Goal: Information Seeking & Learning: Learn about a topic

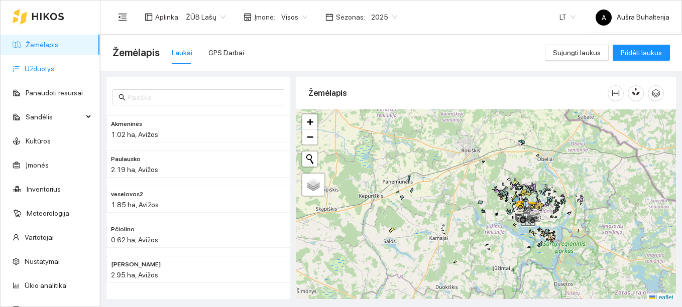
click at [36, 71] on link "Užduotys" at bounding box center [40, 69] width 30 height 8
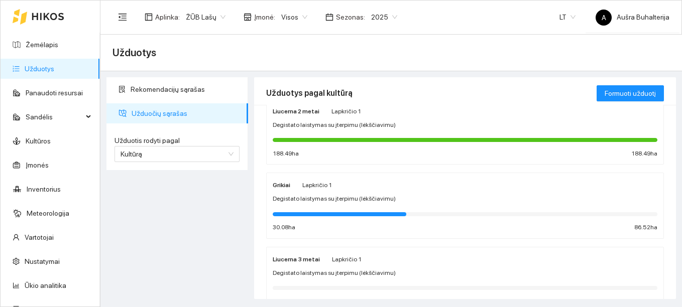
scroll to position [201, 0]
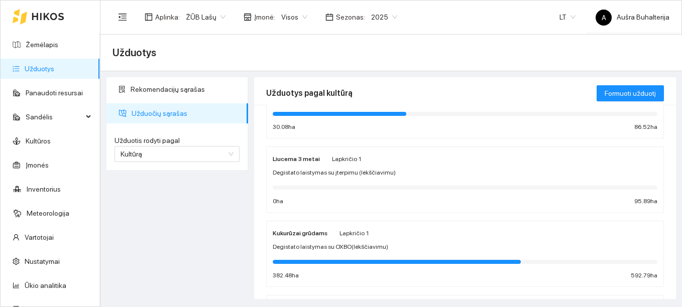
click at [299, 232] on strong "Kukurūzai grūdams" at bounding box center [300, 233] width 55 height 7
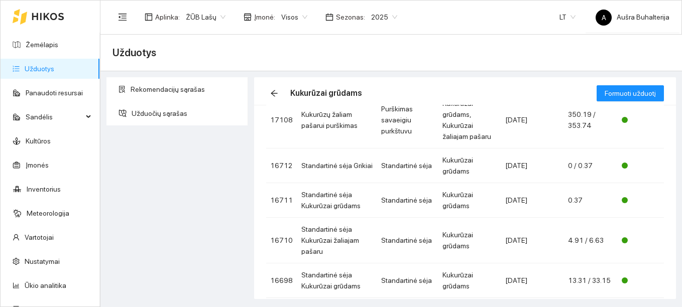
scroll to position [287, 0]
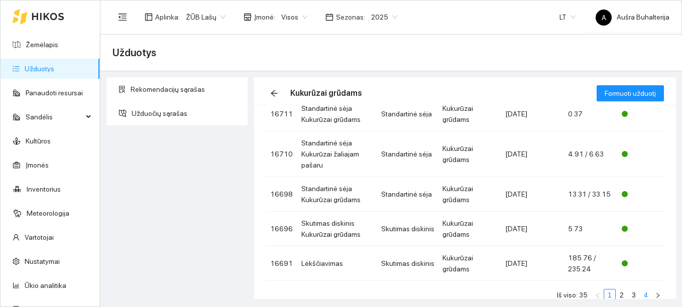
click at [640, 290] on link "4" at bounding box center [645, 295] width 11 height 11
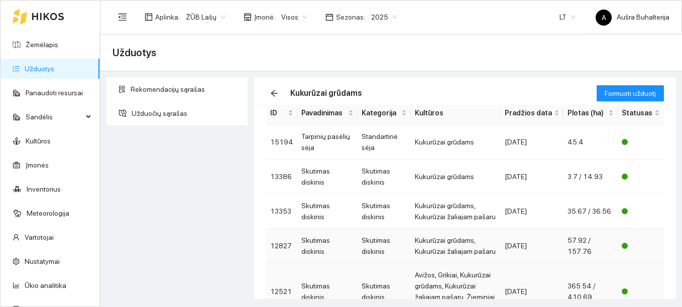
scroll to position [92, 0]
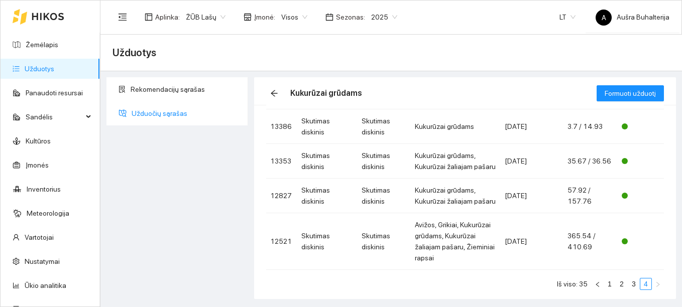
click at [165, 117] on span "Užduočių sąrašas" at bounding box center [186, 113] width 108 height 20
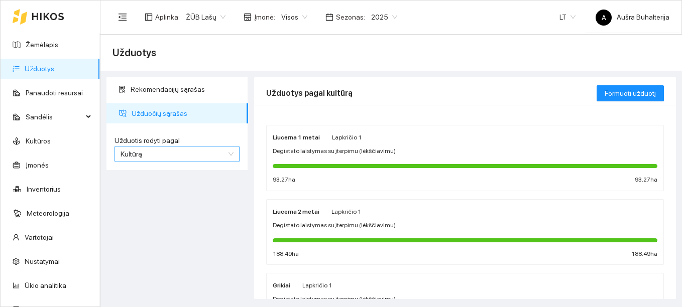
click at [172, 150] on span "Kultūrą" at bounding box center [176, 154] width 113 height 15
click at [159, 173] on div "Užduotį" at bounding box center [176, 174] width 113 height 11
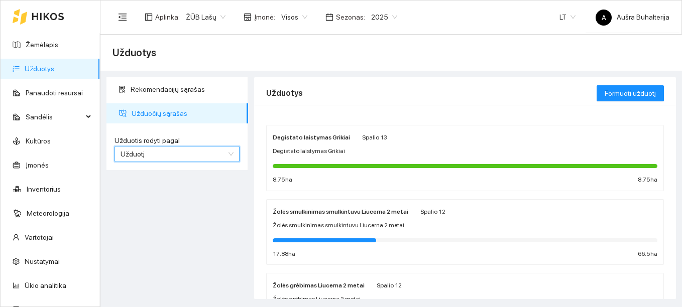
scroll to position [151, 0]
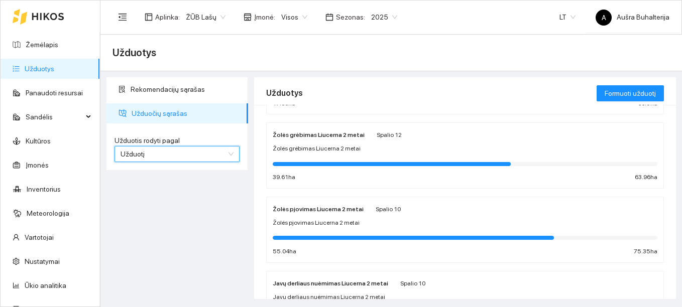
click at [290, 208] on strong "Žolės pjovimas Liucerna 2 metai" at bounding box center [318, 209] width 91 height 7
click at [290, 208] on main "Užduotys Rekomendacijų sąrašas Užduočių sąrašas Užduotis rodyti pagal task Uždu…" at bounding box center [390, 171] width 581 height 273
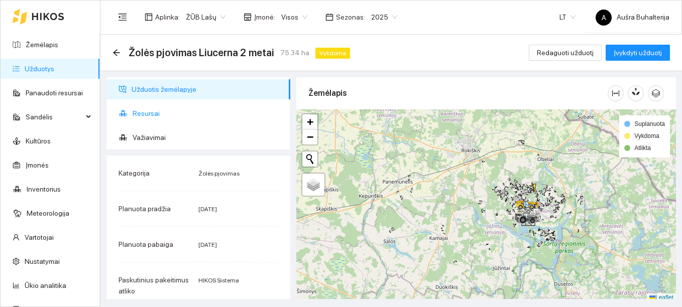
click at [151, 115] on span "Resursai" at bounding box center [208, 113] width 150 height 20
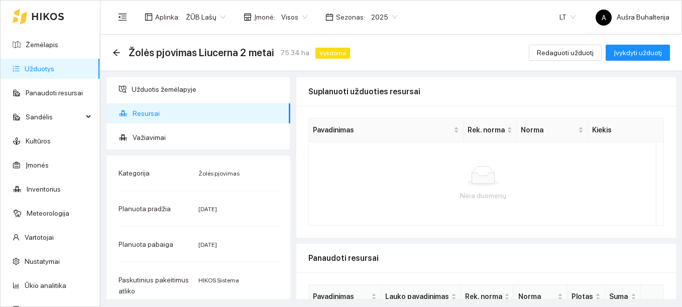
click at [47, 70] on link "Užduotys" at bounding box center [40, 69] width 30 height 8
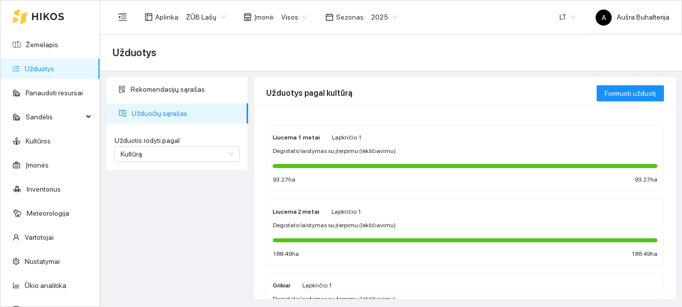
scroll to position [100, 0]
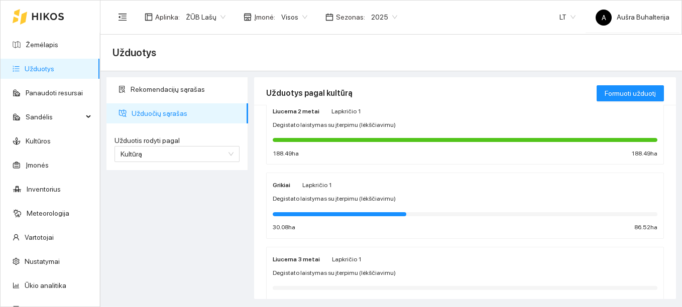
click at [286, 186] on strong "Grikiai" at bounding box center [282, 185] width 18 height 7
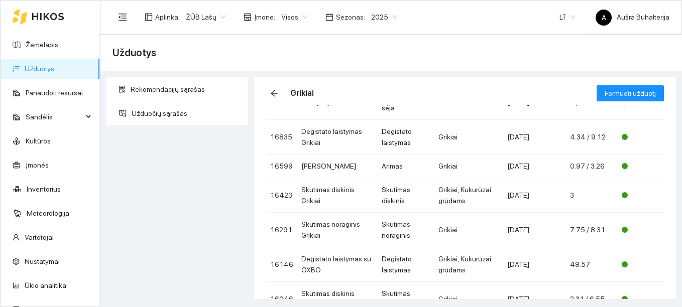
scroll to position [243, 0]
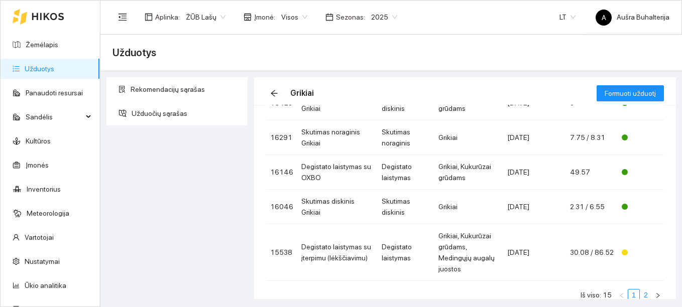
click at [640, 290] on link "2" at bounding box center [645, 295] width 11 height 11
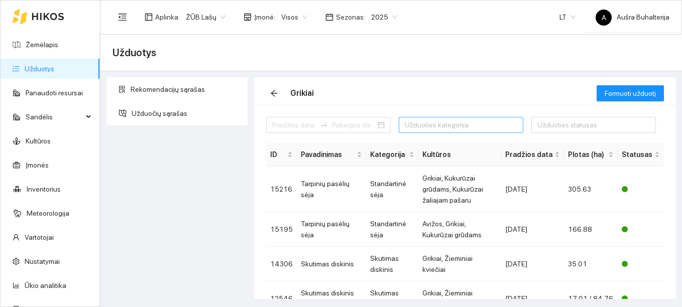
click at [481, 125] on div at bounding box center [455, 125] width 109 height 12
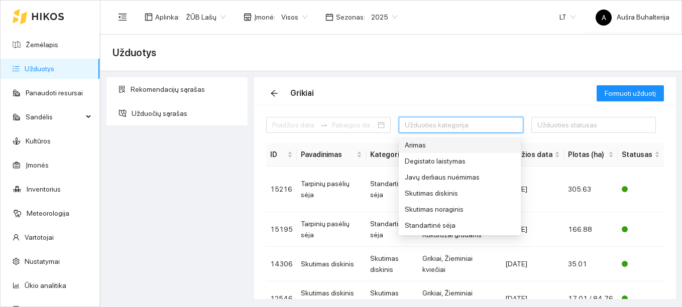
click at [419, 138] on div "Arimas" at bounding box center [460, 145] width 122 height 16
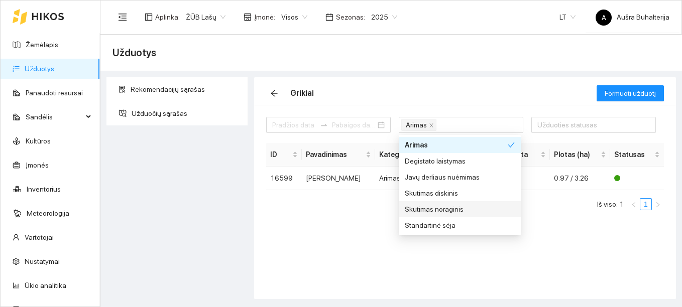
click at [346, 218] on div "Arimas 6 1 36 [PERSON_NAME] laistymas Javų derliaus nuėmimas Skutimas diskinis …" at bounding box center [465, 202] width 422 height 194
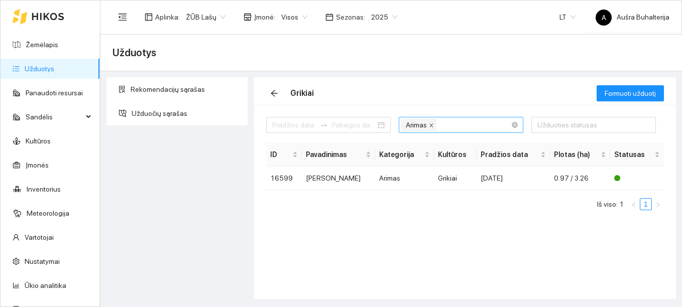
click at [430, 124] on icon "close" at bounding box center [431, 125] width 5 height 5
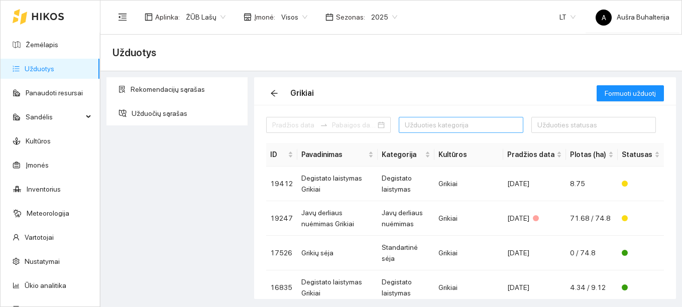
click at [426, 125] on div at bounding box center [455, 125] width 109 height 12
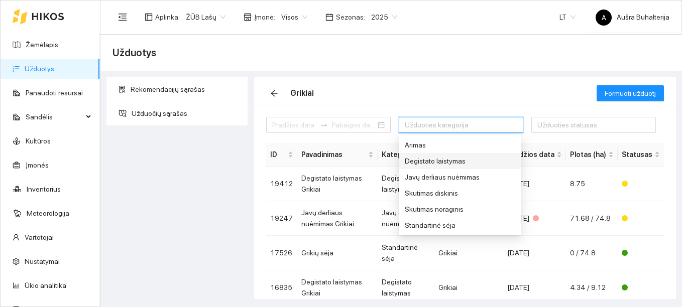
click at [432, 163] on div "Degistato laistymas" at bounding box center [460, 161] width 110 height 11
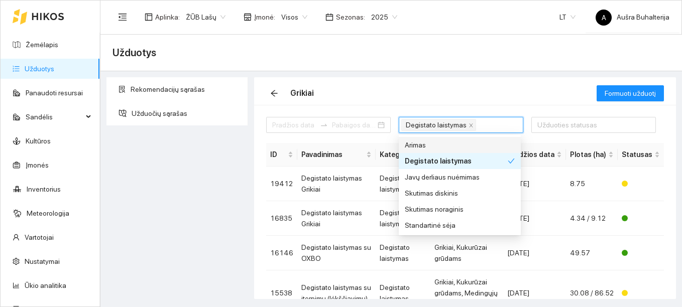
click at [478, 96] on div "Grikiai" at bounding box center [431, 93] width 330 height 32
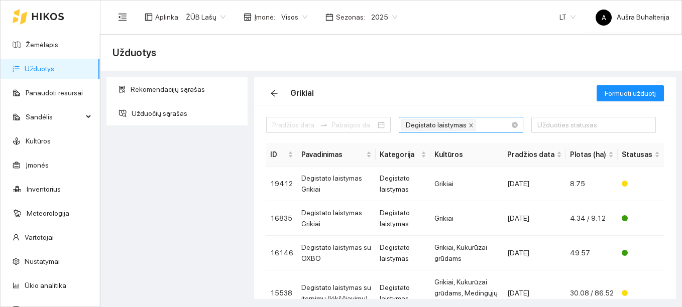
click at [468, 123] on icon "close" at bounding box center [470, 125] width 5 height 5
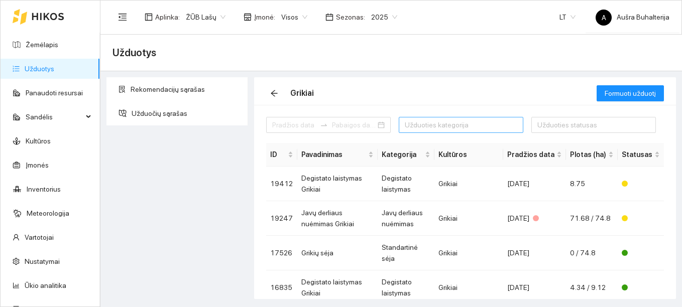
click at [436, 123] on div at bounding box center [455, 125] width 109 height 12
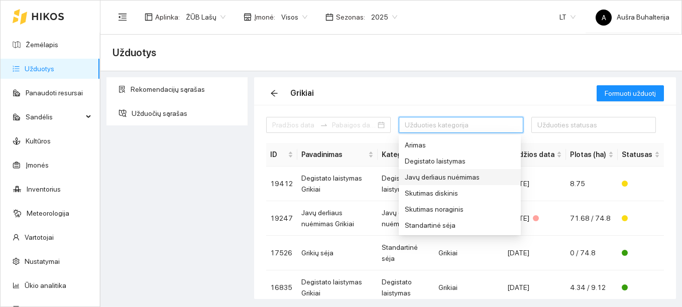
click at [435, 179] on div "Javų derliaus nuėmimas" at bounding box center [460, 177] width 110 height 11
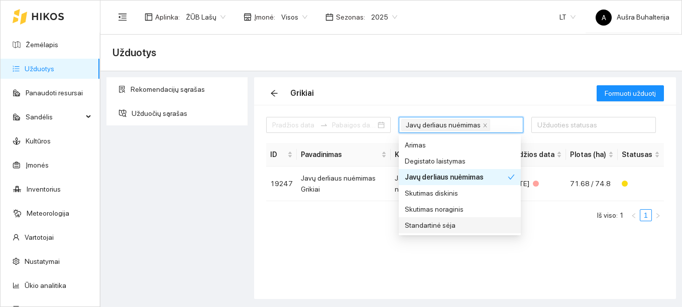
click at [289, 209] on ul "Iš viso: 1 1" at bounding box center [465, 215] width 398 height 12
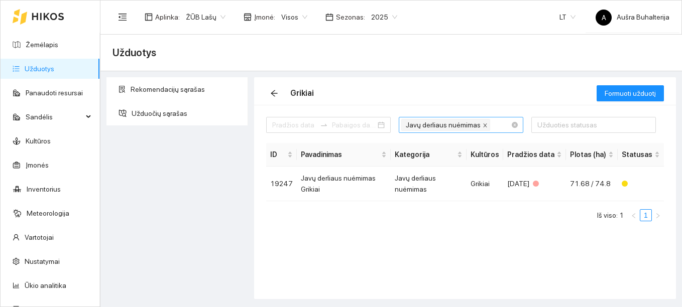
click at [482, 123] on icon "close" at bounding box center [484, 125] width 5 height 5
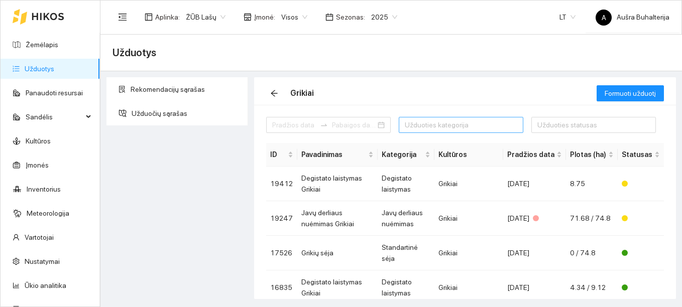
click at [427, 121] on div at bounding box center [455, 125] width 109 height 12
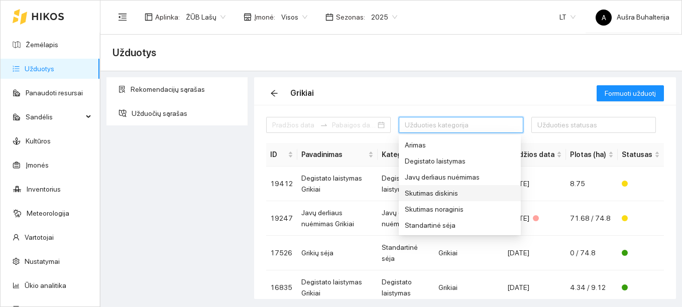
click at [435, 192] on div "Skutimas diskinis" at bounding box center [460, 193] width 110 height 11
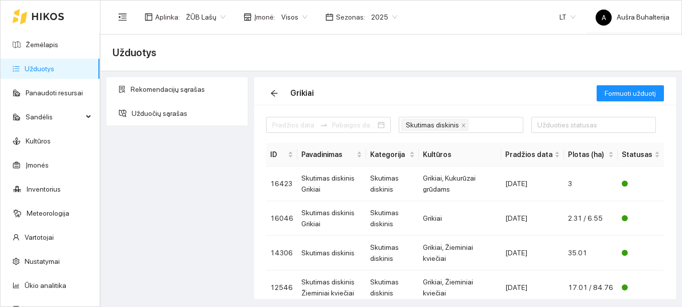
click at [479, 102] on div "Grikiai" at bounding box center [431, 93] width 330 height 32
click at [461, 126] on icon "close" at bounding box center [463, 125] width 4 height 4
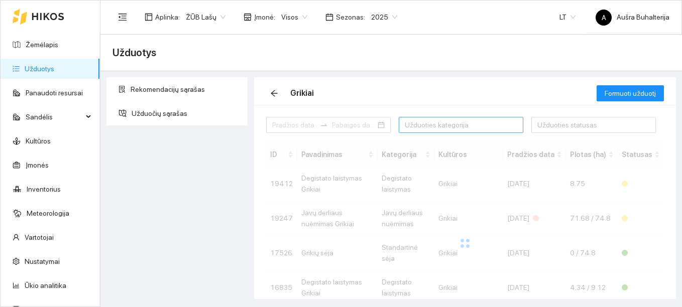
click at [437, 125] on div at bounding box center [455, 125] width 109 height 12
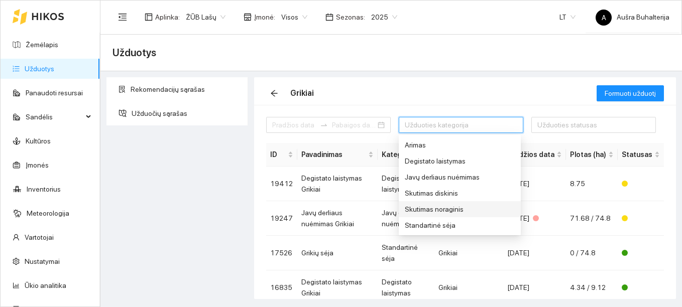
click at [444, 207] on div "Skutimas noraginis" at bounding box center [460, 209] width 110 height 11
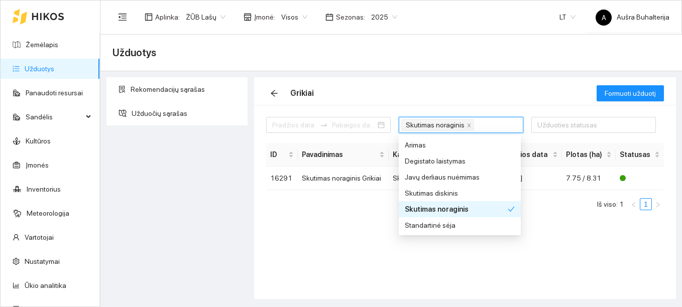
click at [364, 203] on ul "Iš viso: 1 1" at bounding box center [465, 204] width 398 height 12
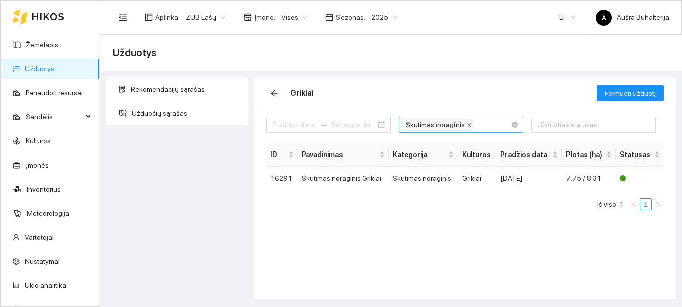
click at [466, 125] on icon "close" at bounding box center [468, 125] width 5 height 5
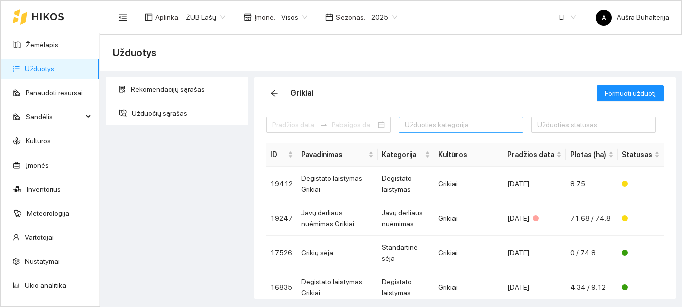
click at [418, 125] on div at bounding box center [455, 125] width 109 height 12
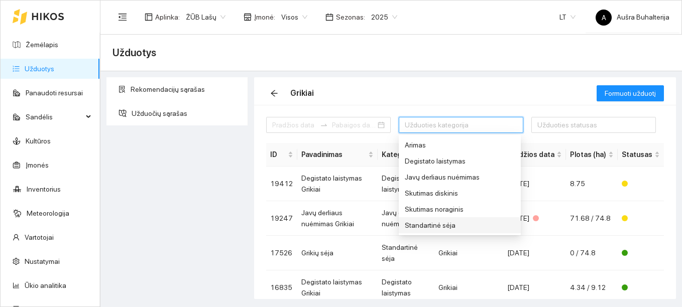
click at [431, 225] on div "Standartinė sėja" at bounding box center [460, 225] width 110 height 11
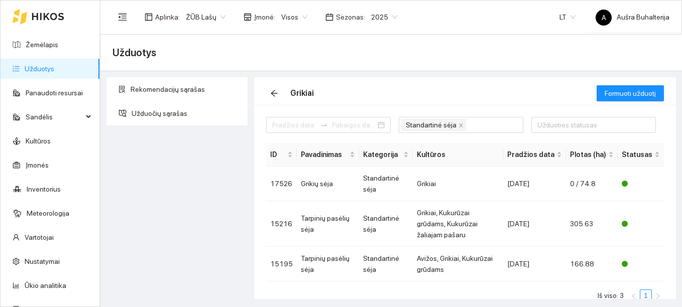
click at [462, 88] on div "Grikiai" at bounding box center [431, 93] width 330 height 32
click at [330, 210] on td "Tarpinių pasėlių sėja" at bounding box center [328, 224] width 62 height 46
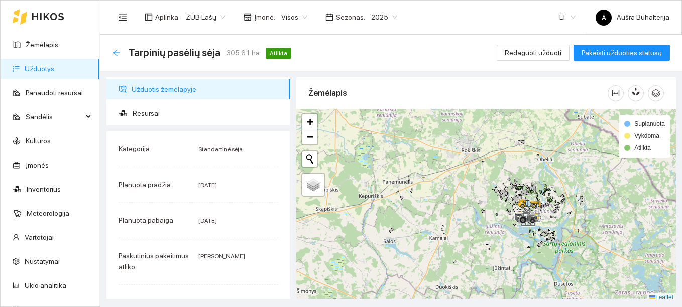
click at [116, 53] on icon "arrow-left" at bounding box center [116, 52] width 7 height 7
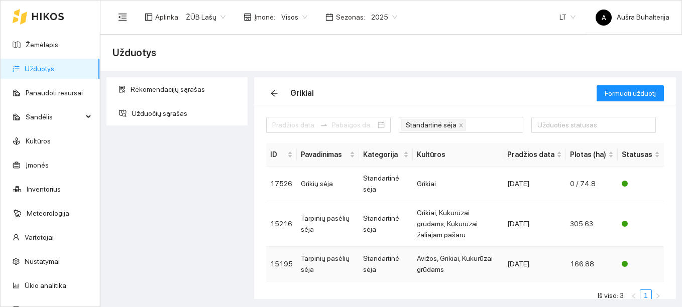
click at [431, 247] on td "Avižos, Grikiai, Kukurūzai grūdams" at bounding box center [458, 264] width 90 height 35
click at [431, 247] on main "Užduotys Rekomendacijų sąrašas Užduočių sąrašas Grikiai Formuoti užduotį Standa…" at bounding box center [390, 171] width 581 height 273
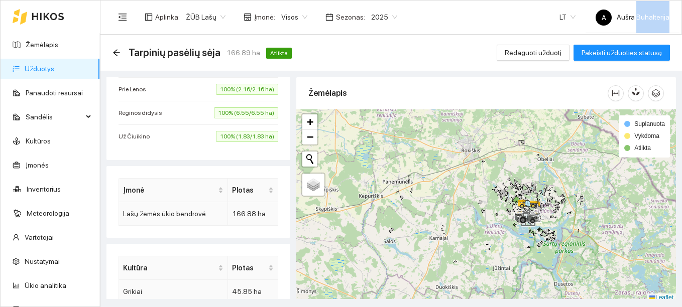
scroll to position [669, 0]
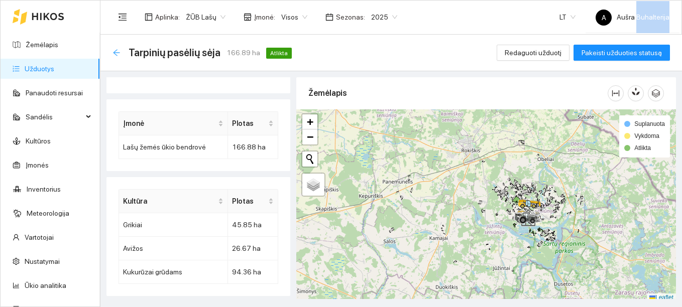
click at [114, 50] on icon "arrow-left" at bounding box center [116, 53] width 8 height 8
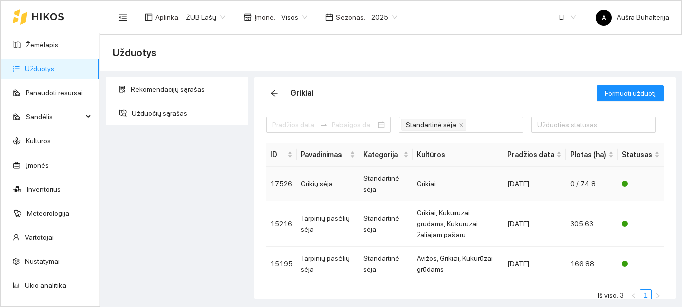
click at [423, 184] on td "Grikiai" at bounding box center [458, 184] width 90 height 35
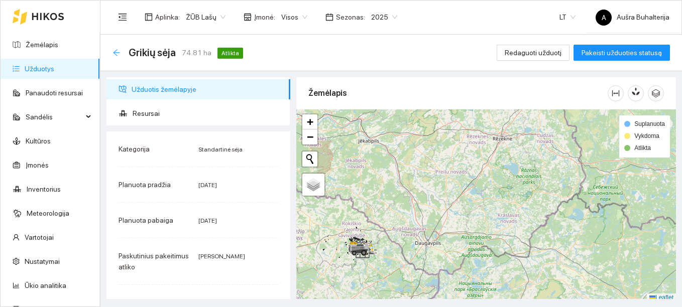
click at [115, 53] on icon "arrow-left" at bounding box center [116, 53] width 8 height 8
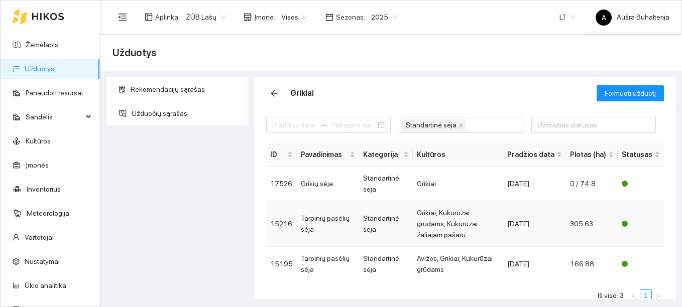
click at [379, 218] on td "Standartinė sėja" at bounding box center [386, 224] width 54 height 46
click at [379, 218] on main "Užduotys Rekomendacijų sąrašas Užduočių sąrašas Grikiai Formuoti užduotį Standa…" at bounding box center [390, 171] width 581 height 273
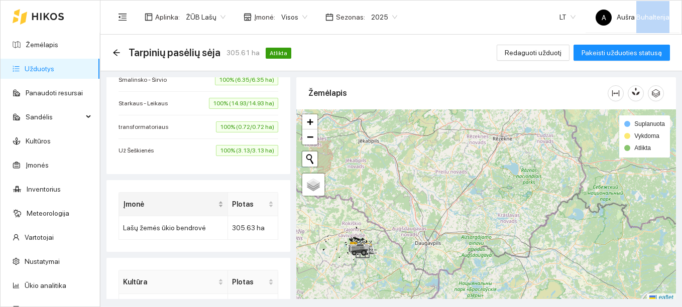
scroll to position [1235, 0]
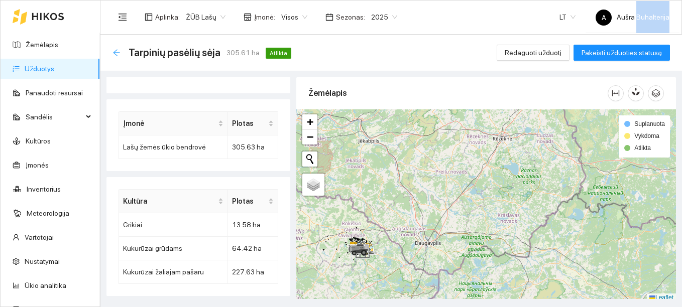
click at [118, 50] on icon "arrow-left" at bounding box center [116, 53] width 8 height 8
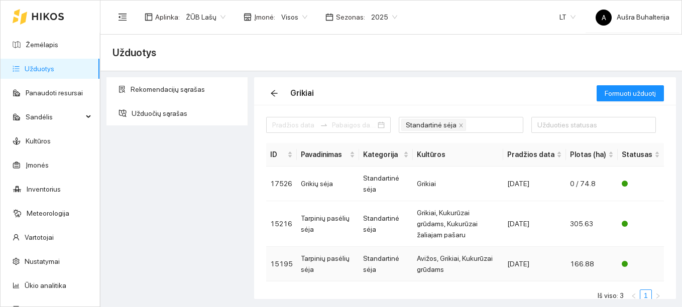
click at [463, 250] on td "Avižos, Grikiai, Kukurūzai grūdams" at bounding box center [458, 264] width 90 height 35
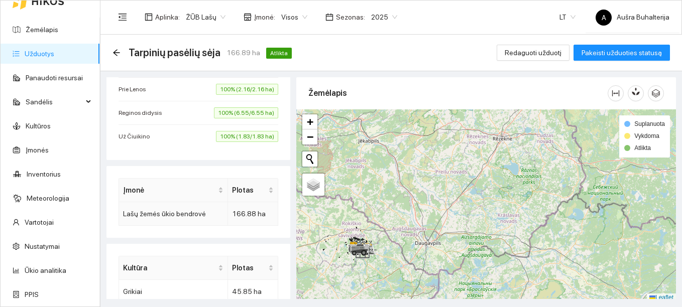
scroll to position [669, 0]
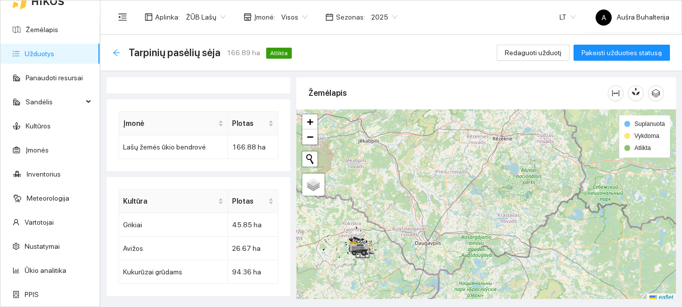
click at [115, 53] on icon "arrow-left" at bounding box center [116, 52] width 7 height 7
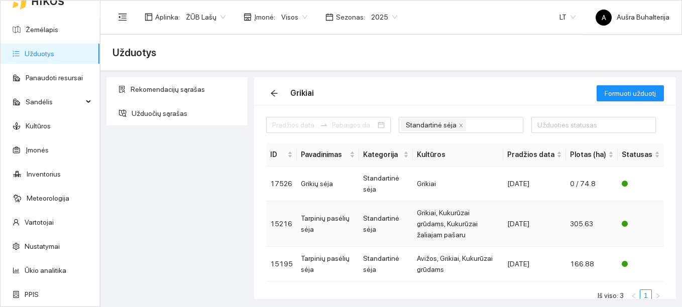
click at [290, 218] on td "15216" at bounding box center [281, 224] width 31 height 46
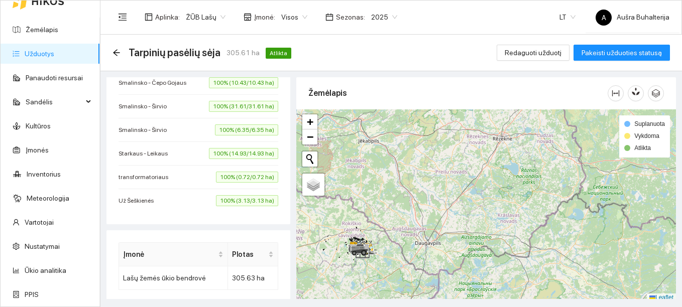
scroll to position [1235, 0]
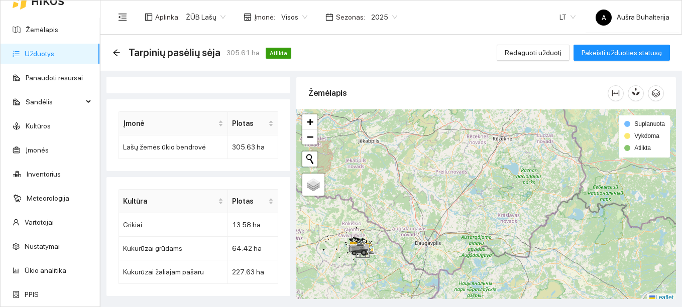
click at [111, 54] on div "Tarpinių pasėlių sėja 305.61 ha Atlikta Redaguoti užduotį Pakeisti užduoties st…" at bounding box center [390, 53] width 581 height 37
click at [117, 54] on icon "arrow-left" at bounding box center [116, 53] width 8 height 8
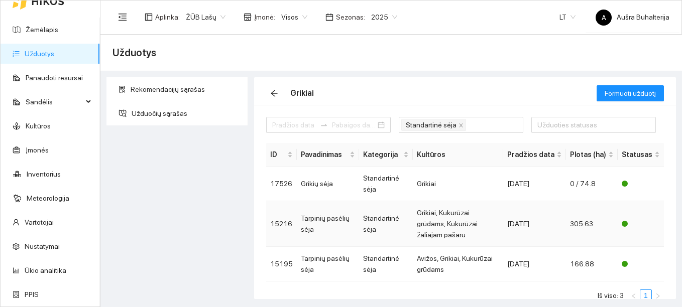
click at [331, 211] on td "Tarpinių pasėlių sėja" at bounding box center [328, 224] width 62 height 46
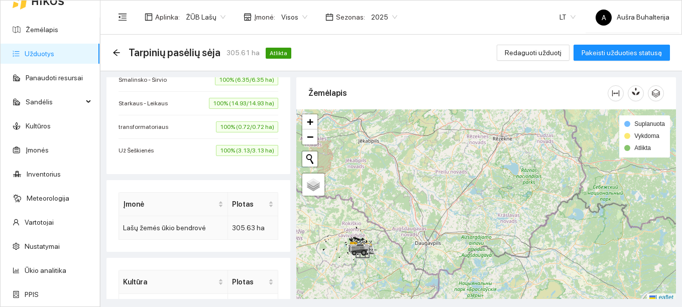
scroll to position [1235, 0]
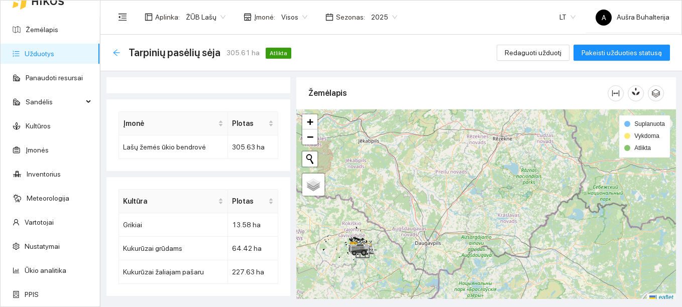
click at [118, 52] on icon "arrow-left" at bounding box center [116, 53] width 8 height 8
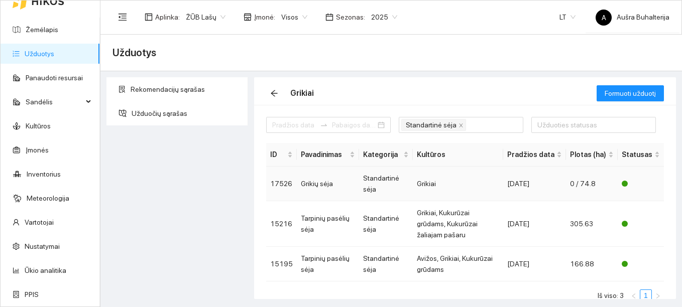
click at [425, 182] on td "Grikiai" at bounding box center [458, 184] width 90 height 35
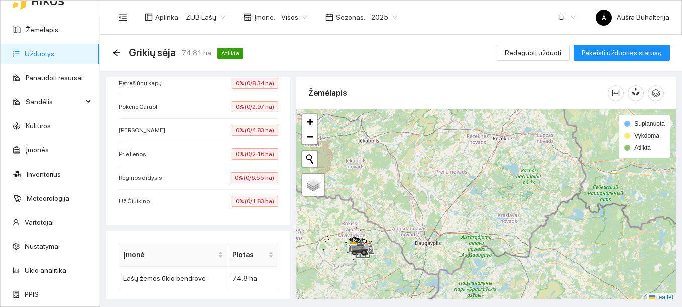
scroll to position [787, 0]
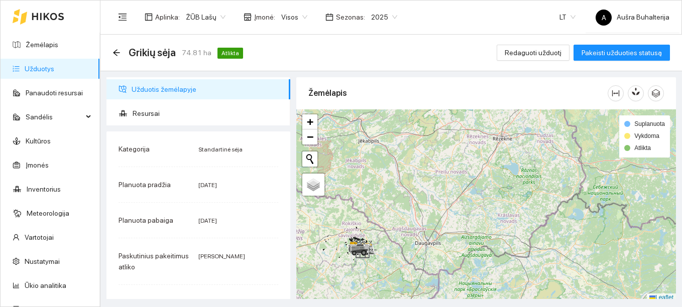
scroll to position [787, 0]
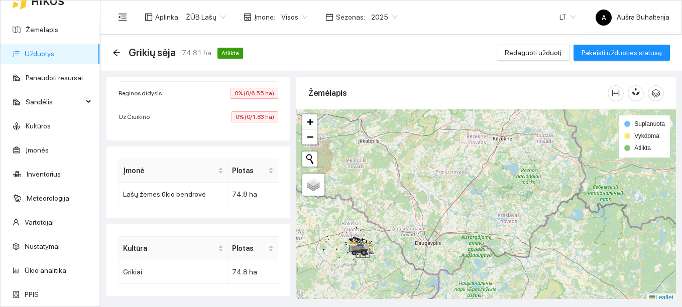
click at [121, 54] on div "Grikių sėja 74.81 ha Atlikta" at bounding box center [179, 53] width 135 height 16
click at [115, 54] on icon "arrow-left" at bounding box center [116, 53] width 8 height 8
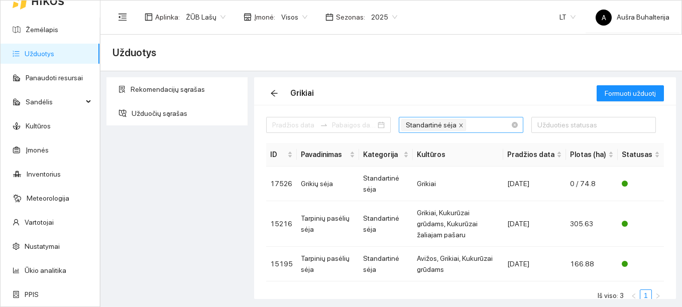
click at [458, 126] on icon "close" at bounding box center [460, 125] width 5 height 5
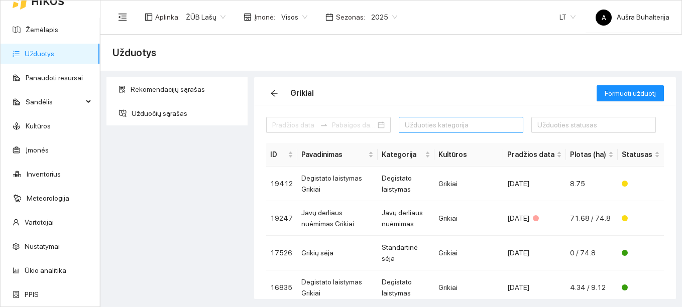
click at [444, 126] on div at bounding box center [455, 125] width 109 height 12
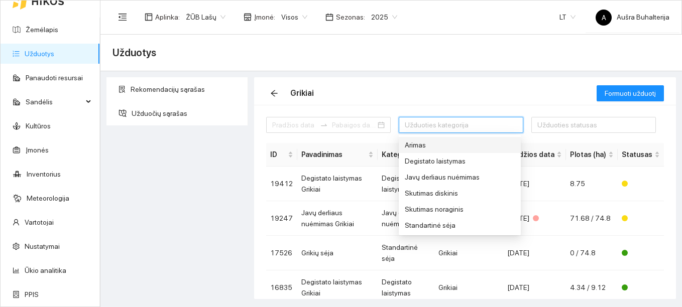
click at [416, 144] on div "Arimas" at bounding box center [460, 145] width 110 height 11
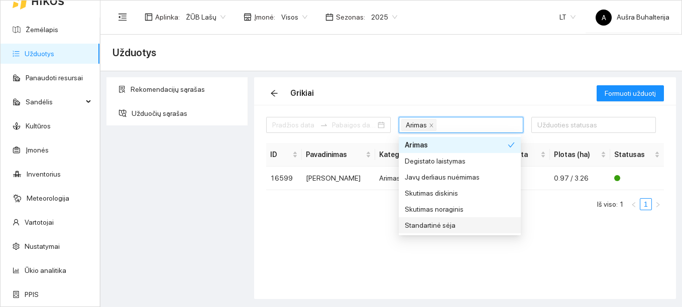
click at [572, 237] on div "Arimas 1 36 Arimas Degistato laistymas Javų derliaus nuėmimas Skutimas diskinis…" at bounding box center [465, 202] width 422 height 194
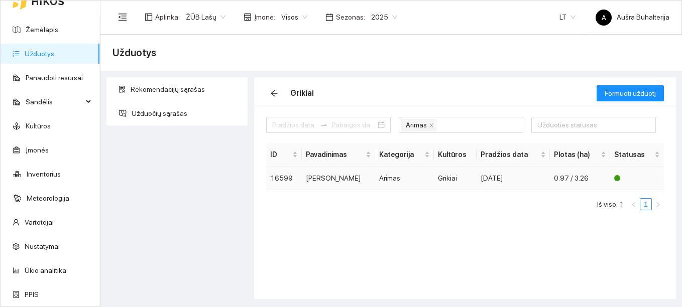
click at [503, 181] on div "[DATE]" at bounding box center [512, 178] width 65 height 11
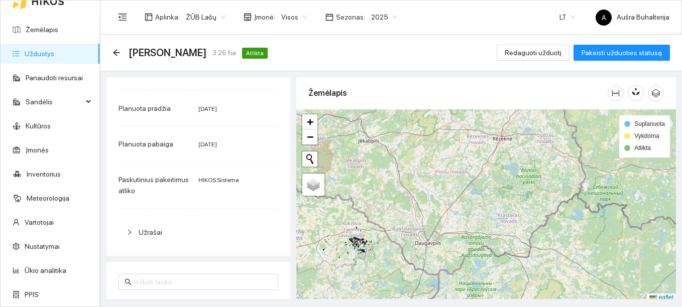
scroll to position [292, 0]
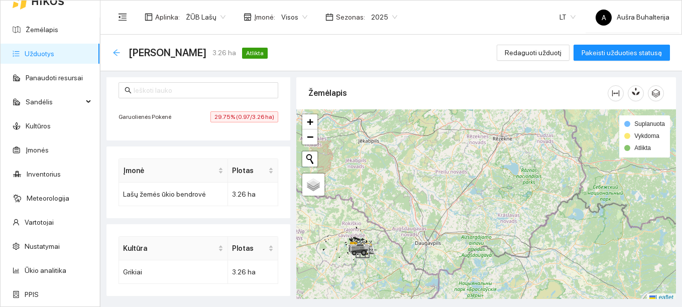
click at [118, 54] on icon "arrow-left" at bounding box center [116, 53] width 8 height 8
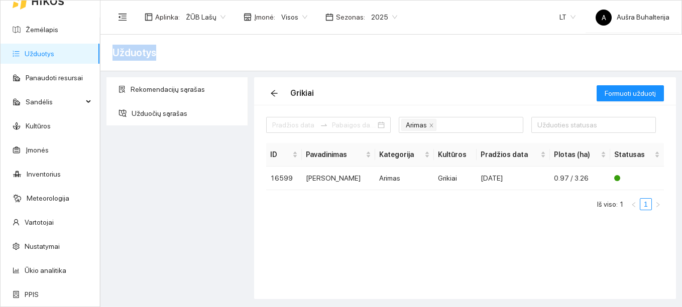
click at [118, 54] on span "Užduotys" at bounding box center [134, 53] width 44 height 16
click at [431, 124] on icon "close" at bounding box center [431, 125] width 5 height 5
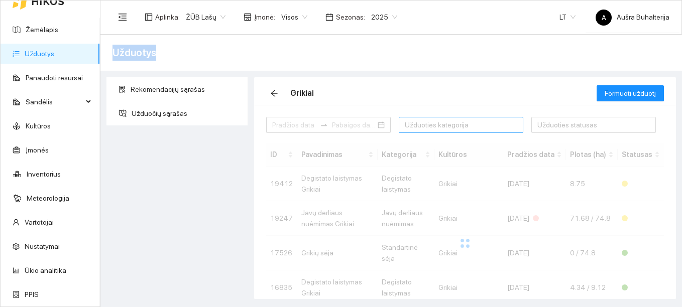
click at [431, 124] on div at bounding box center [455, 125] width 109 height 12
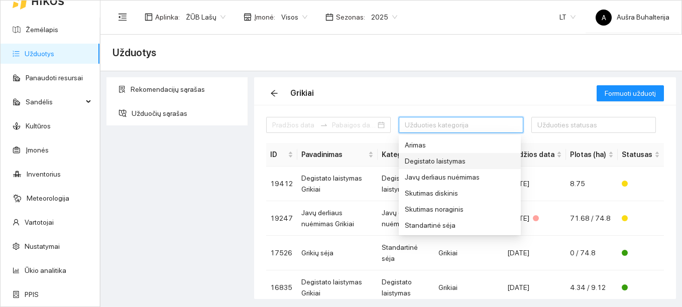
click at [436, 160] on div "Degistato laistymas" at bounding box center [460, 161] width 110 height 11
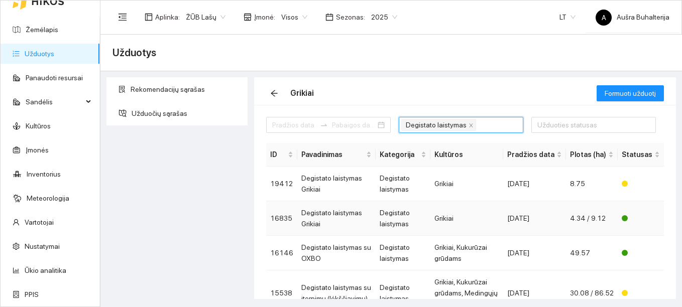
click at [516, 219] on div "[DATE]" at bounding box center [534, 218] width 55 height 11
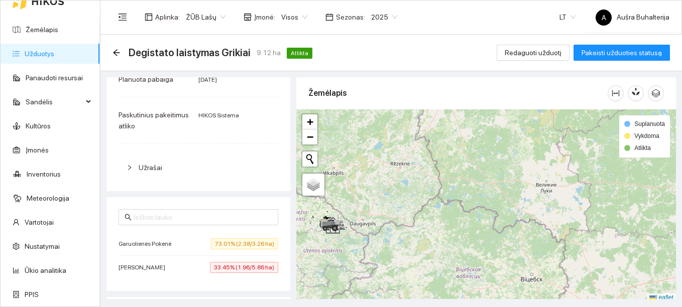
scroll to position [215, 0]
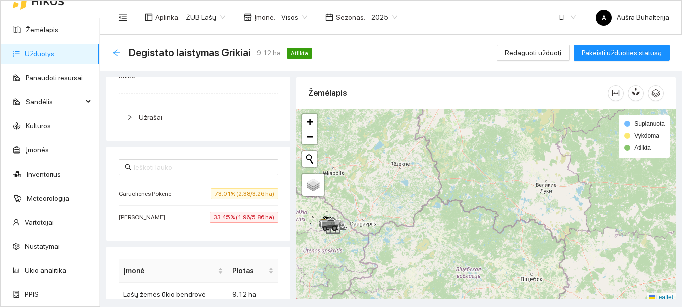
click at [119, 55] on icon "arrow-left" at bounding box center [116, 53] width 8 height 8
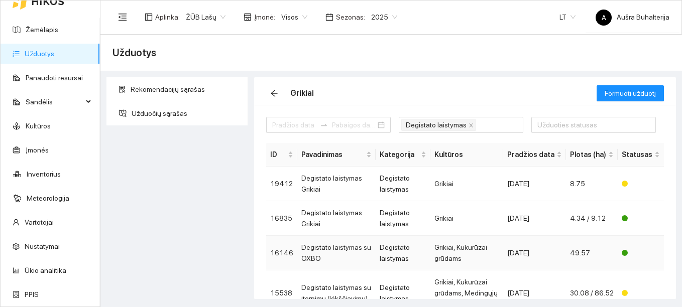
click at [454, 248] on td "Grikiai, Kukurūzai grūdams" at bounding box center [466, 253] width 73 height 35
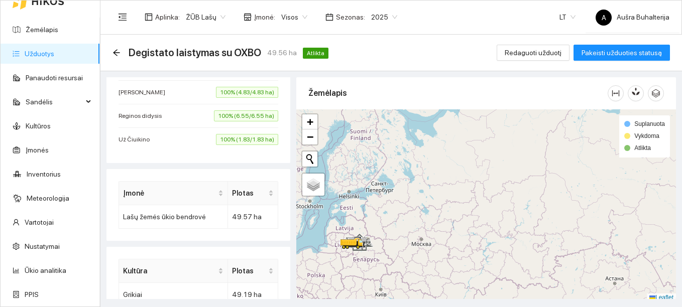
scroll to position [598, 0]
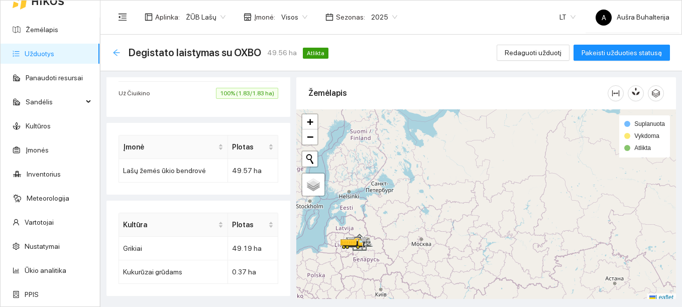
click at [116, 51] on icon "arrow-left" at bounding box center [116, 52] width 7 height 7
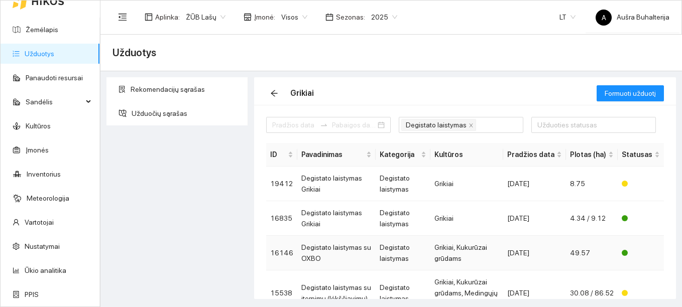
scroll to position [57, 0]
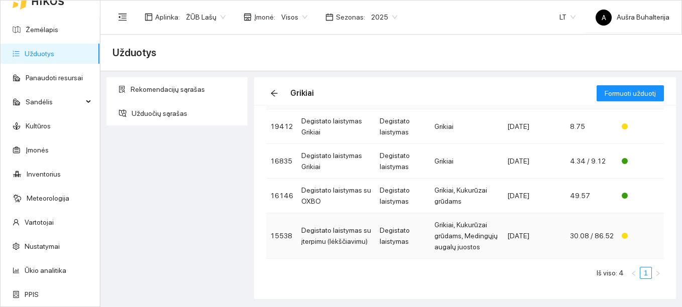
click at [439, 235] on td "Grikiai, Kukurūzai grūdams, Medingųjų augalų juostos" at bounding box center [466, 236] width 73 height 46
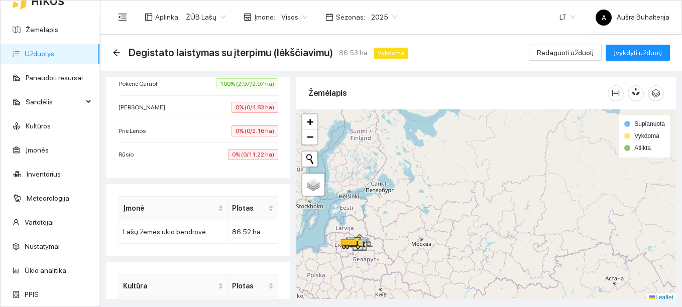
scroll to position [788, 0]
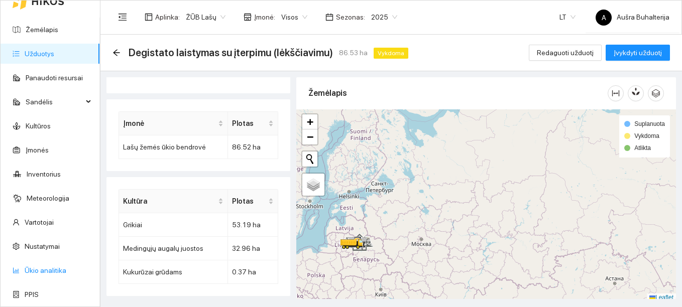
click at [43, 274] on link "Ūkio analitika" at bounding box center [46, 271] width 42 height 8
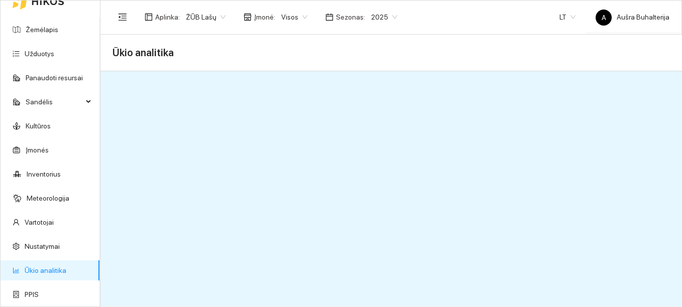
click at [54, 270] on link "Ūkio analitika" at bounding box center [46, 271] width 42 height 8
click at [36, 55] on link "Užduotys" at bounding box center [40, 54] width 30 height 8
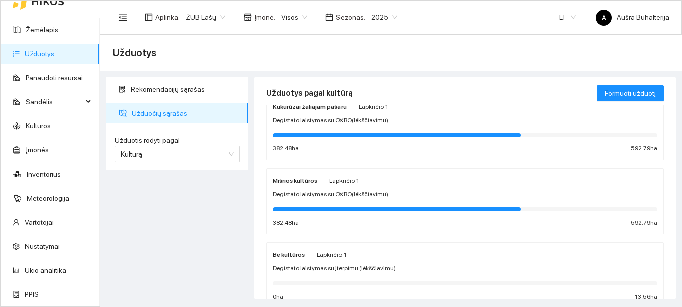
scroll to position [552, 0]
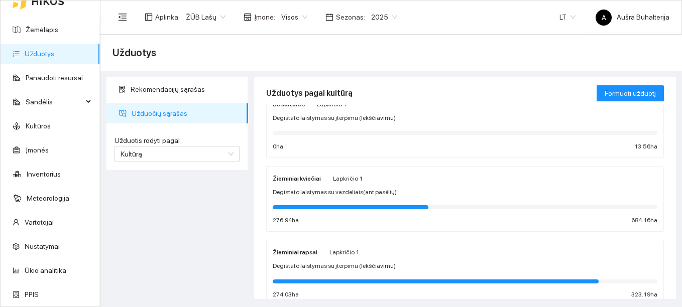
click at [303, 253] on strong "Žieminiai rapsai" at bounding box center [295, 252] width 45 height 7
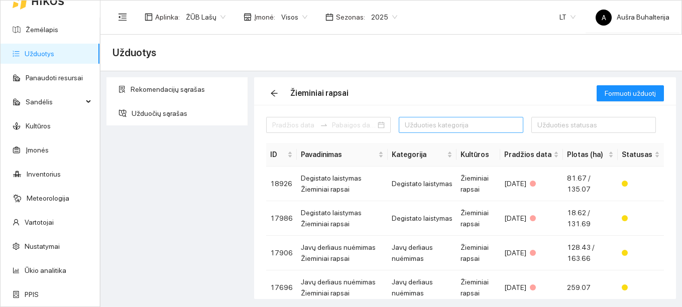
click at [430, 126] on div at bounding box center [455, 125] width 109 height 12
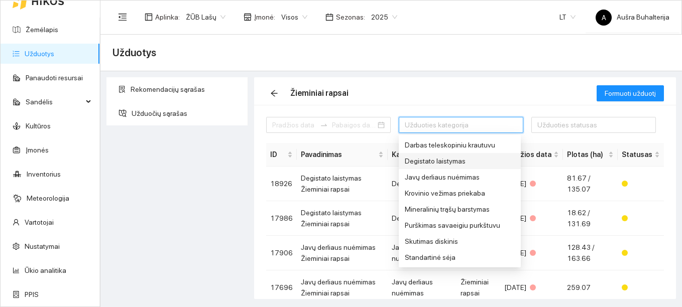
click at [434, 162] on div "Degistato laistymas" at bounding box center [460, 161] width 110 height 11
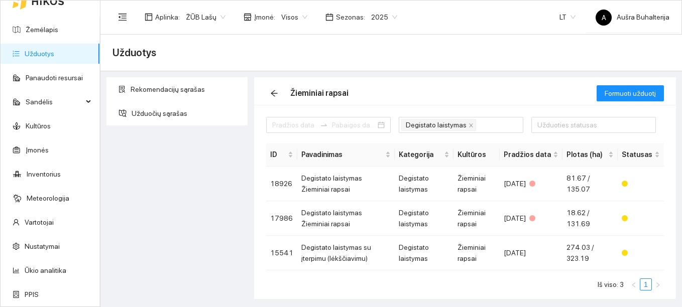
click at [230, 218] on div "Rekomendacijų sąrašas Užduočių sąrašas" at bounding box center [177, 188] width 148 height 222
click at [347, 176] on td "Degistato laistymas Žieminiai rapsai" at bounding box center [345, 184] width 97 height 35
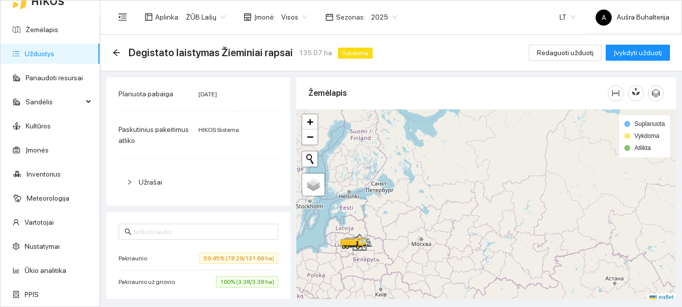
scroll to position [316, 0]
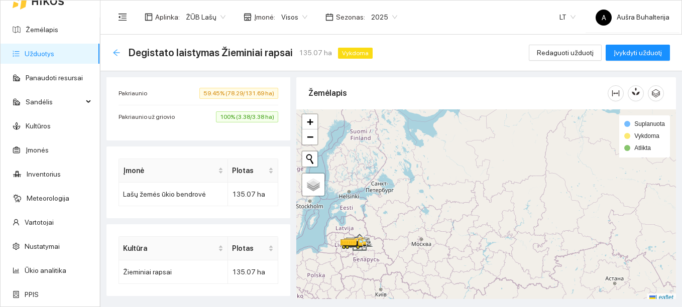
click at [120, 50] on icon "arrow-left" at bounding box center [116, 53] width 8 height 8
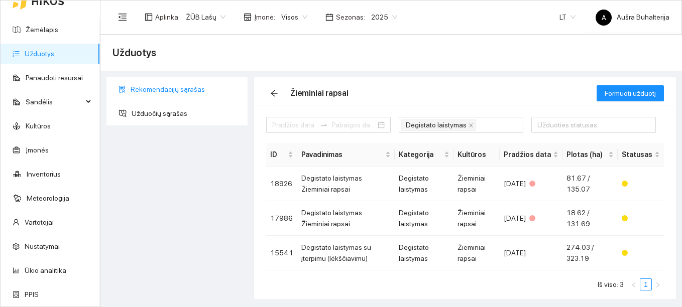
click at [159, 89] on span "Rekomendacijų sąrašas" at bounding box center [185, 89] width 109 height 20
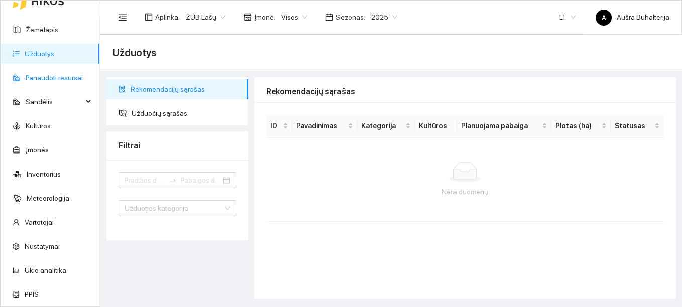
click at [62, 81] on link "Panaudoti resursai" at bounding box center [54, 78] width 57 height 8
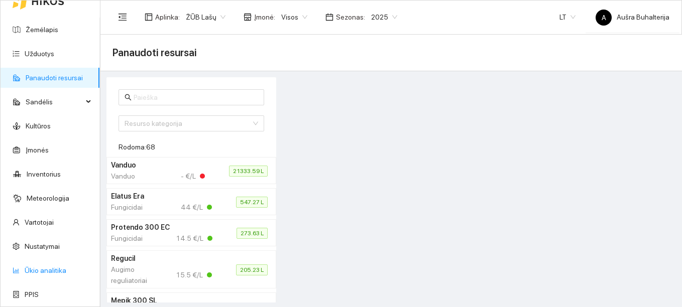
click at [48, 272] on link "Ūkio analitika" at bounding box center [46, 271] width 42 height 8
click at [58, 270] on link "Ūkio analitika" at bounding box center [46, 271] width 42 height 8
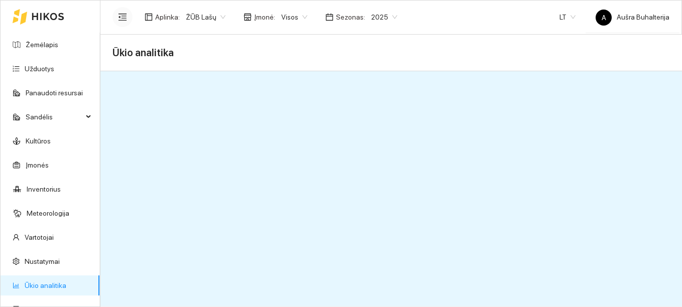
click at [123, 19] on icon "menu-fold" at bounding box center [122, 17] width 9 height 9
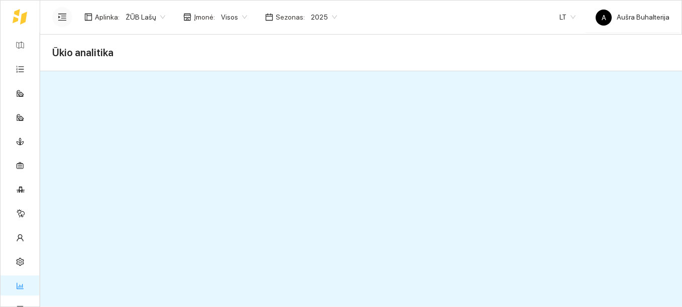
click at [63, 18] on icon "menu-unfold" at bounding box center [62, 16] width 8 height 7
